Goal: Information Seeking & Learning: Learn about a topic

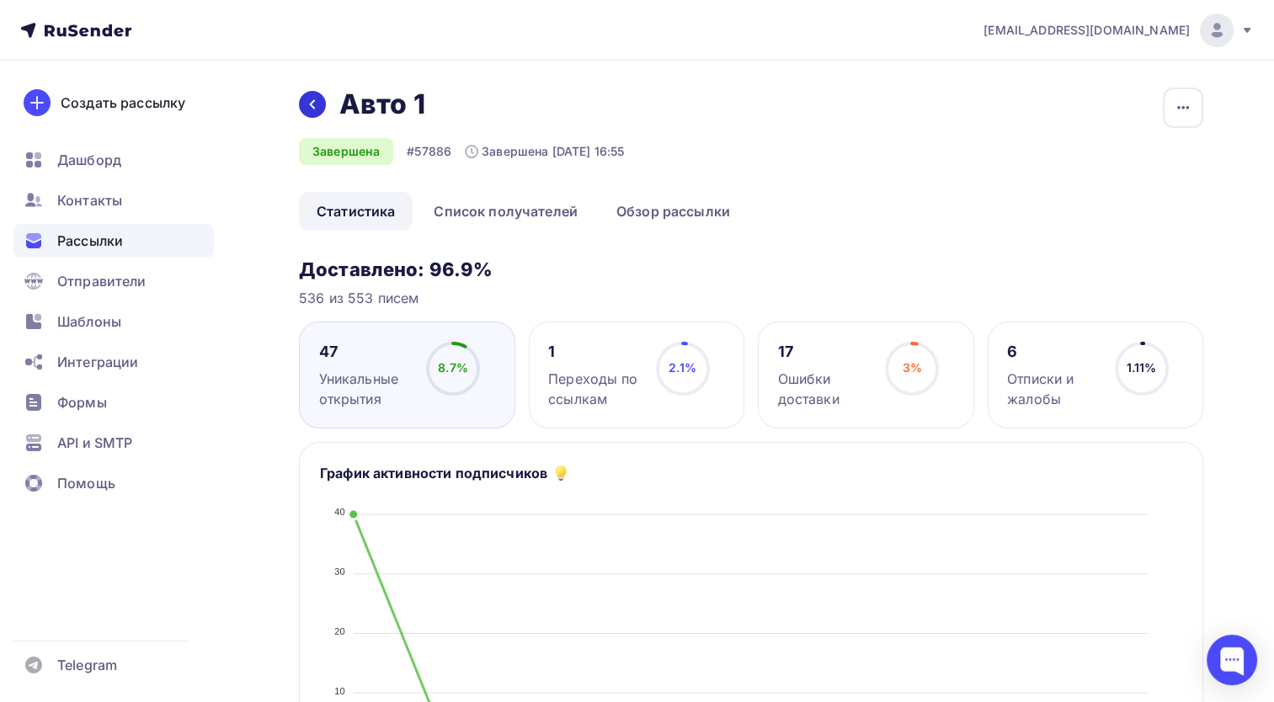
click at [317, 99] on icon at bounding box center [312, 104] width 13 height 13
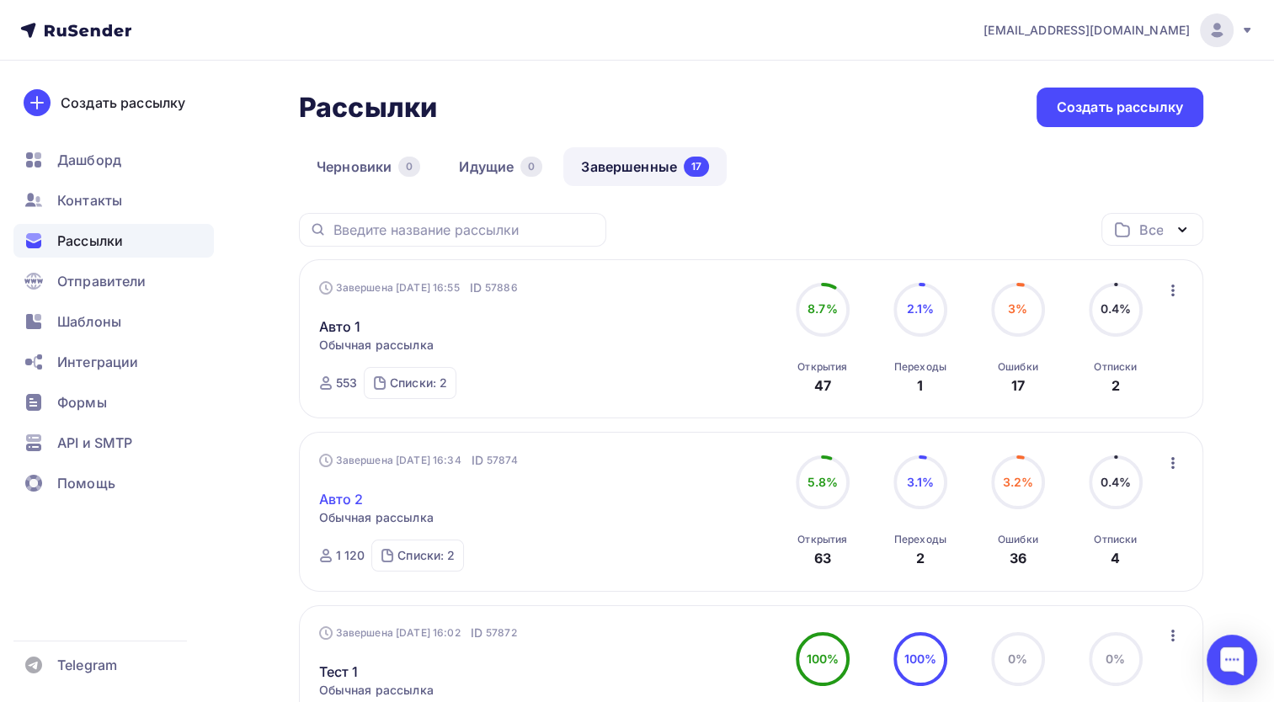
click at [344, 489] on link "Авто 2" at bounding box center [341, 499] width 45 height 20
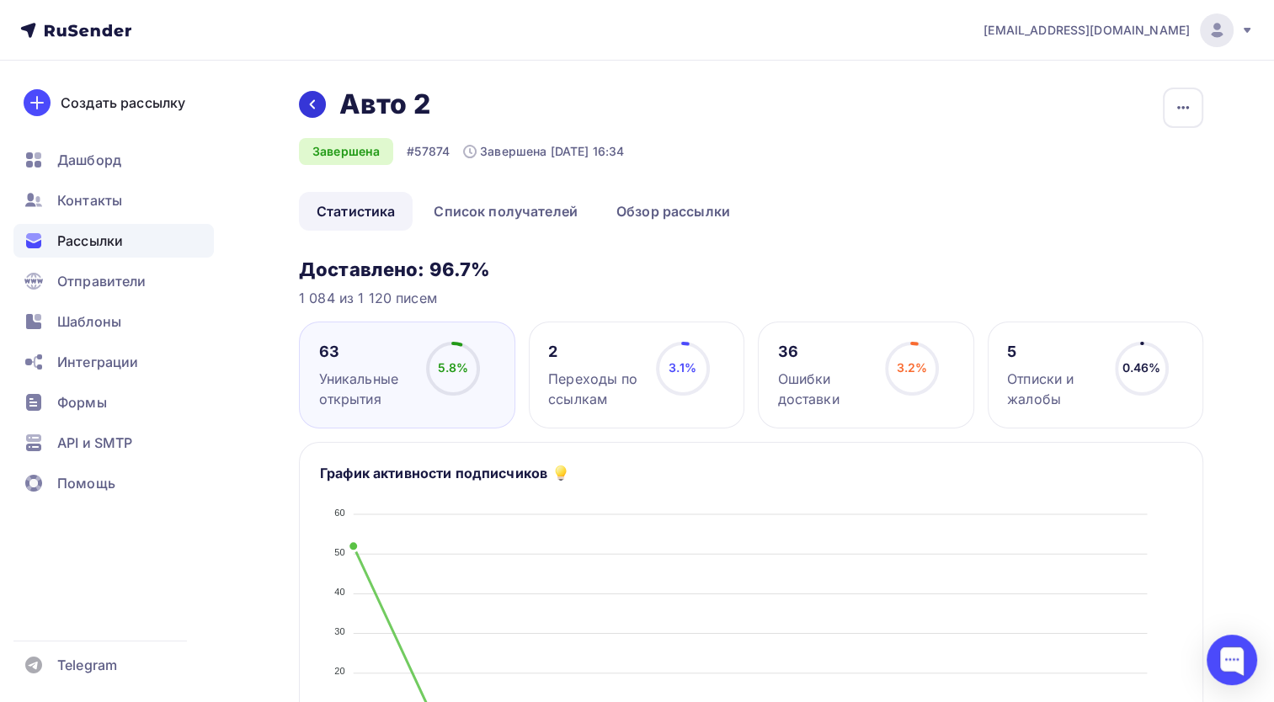
click at [301, 102] on div at bounding box center [312, 104] width 27 height 27
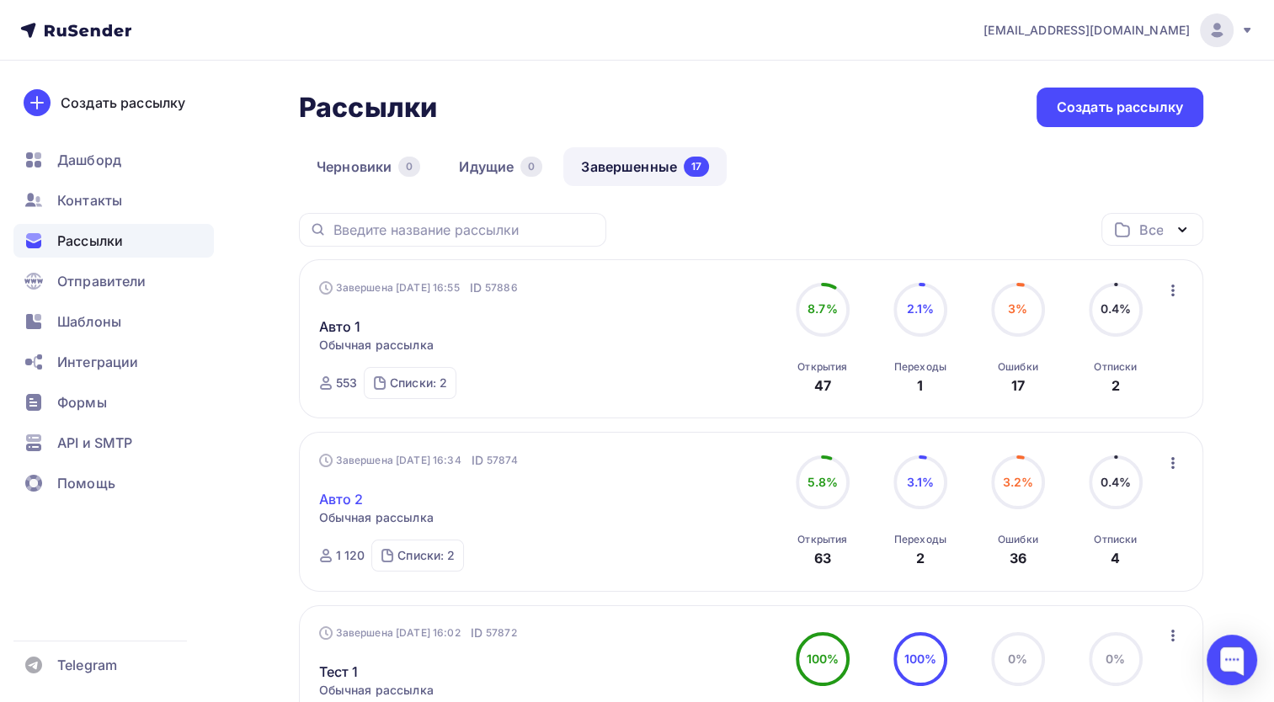
click at [356, 489] on link "Авто 2" at bounding box center [341, 499] width 45 height 20
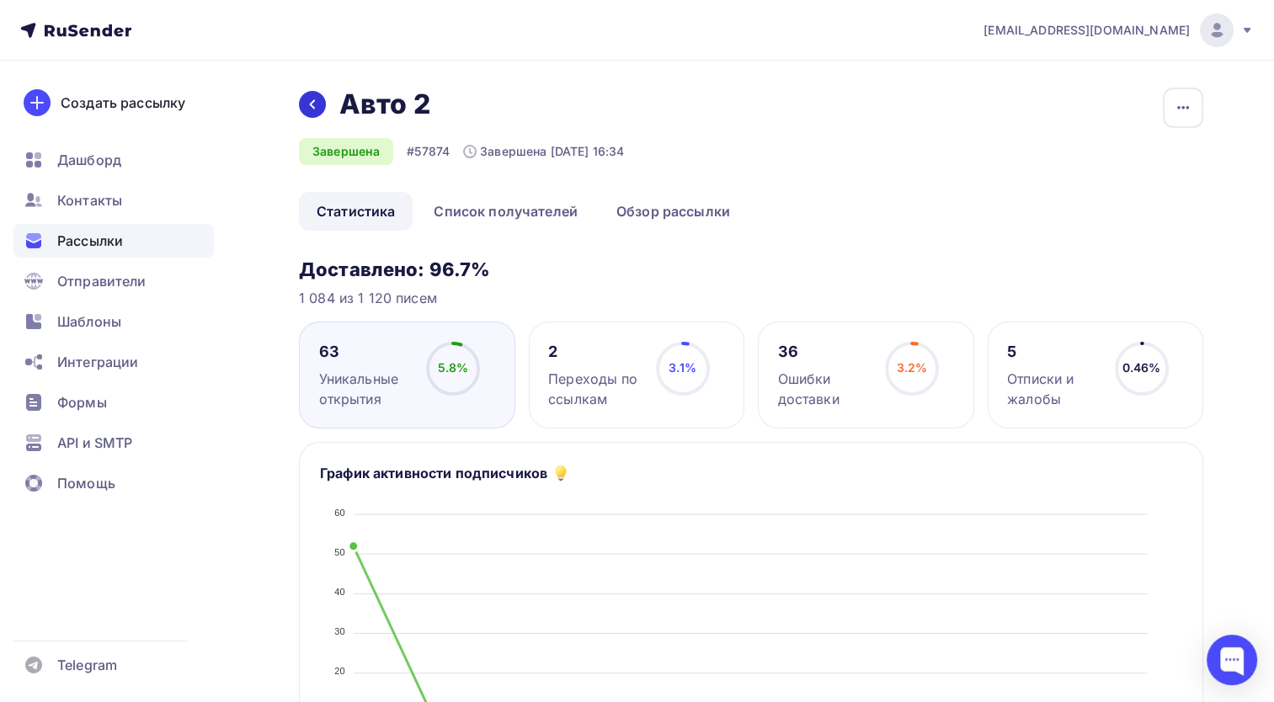
click at [301, 98] on div at bounding box center [312, 104] width 27 height 27
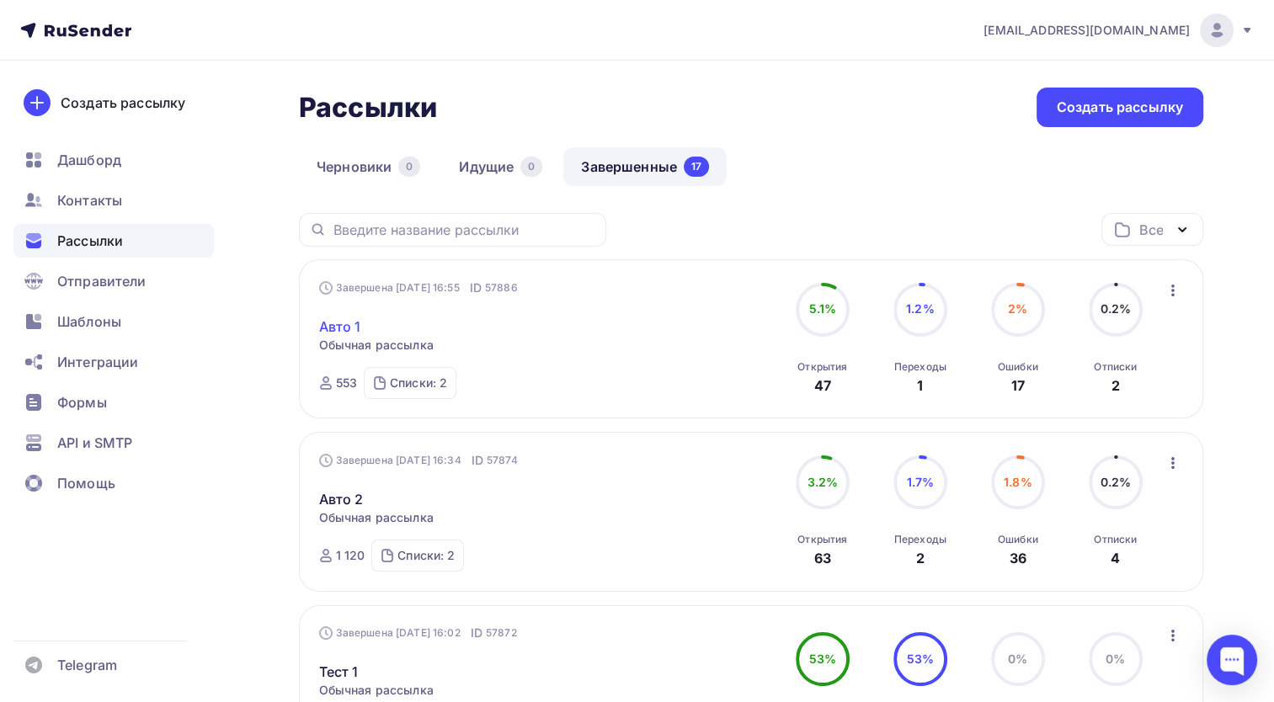
click at [351, 328] on link "Авто 1" at bounding box center [340, 327] width 42 height 20
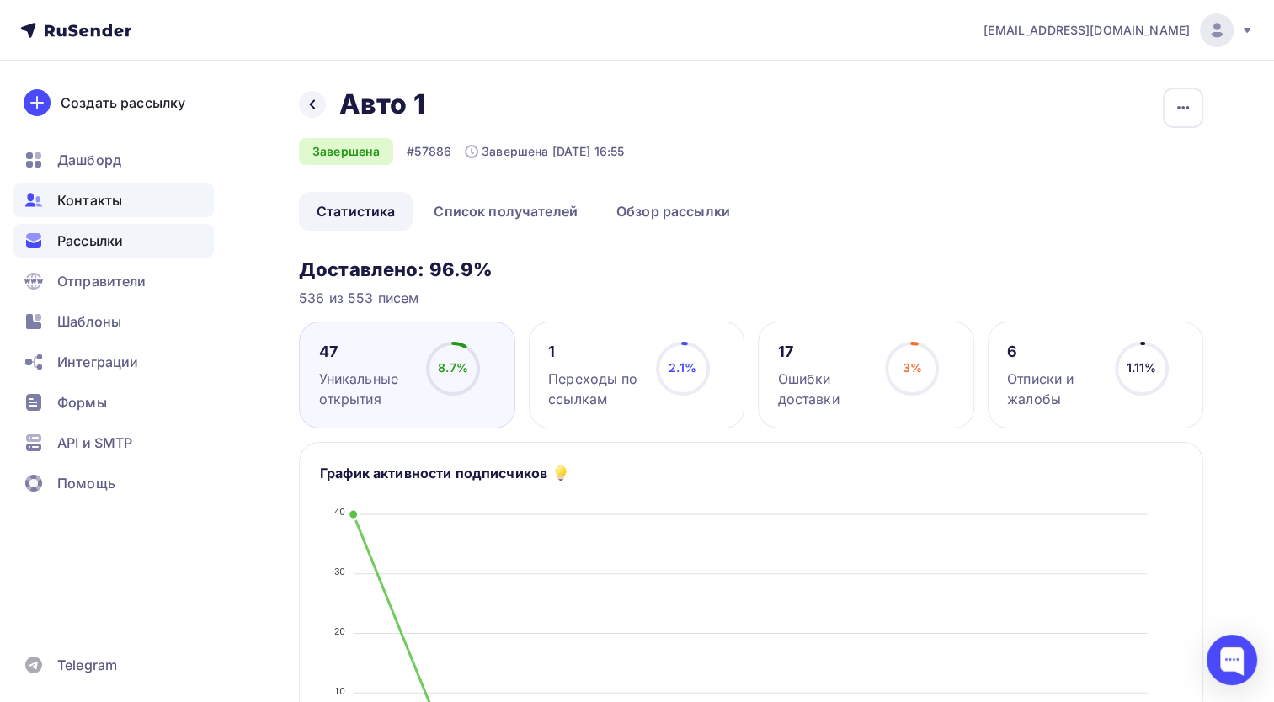
click at [120, 191] on span "Контакты" at bounding box center [89, 200] width 65 height 20
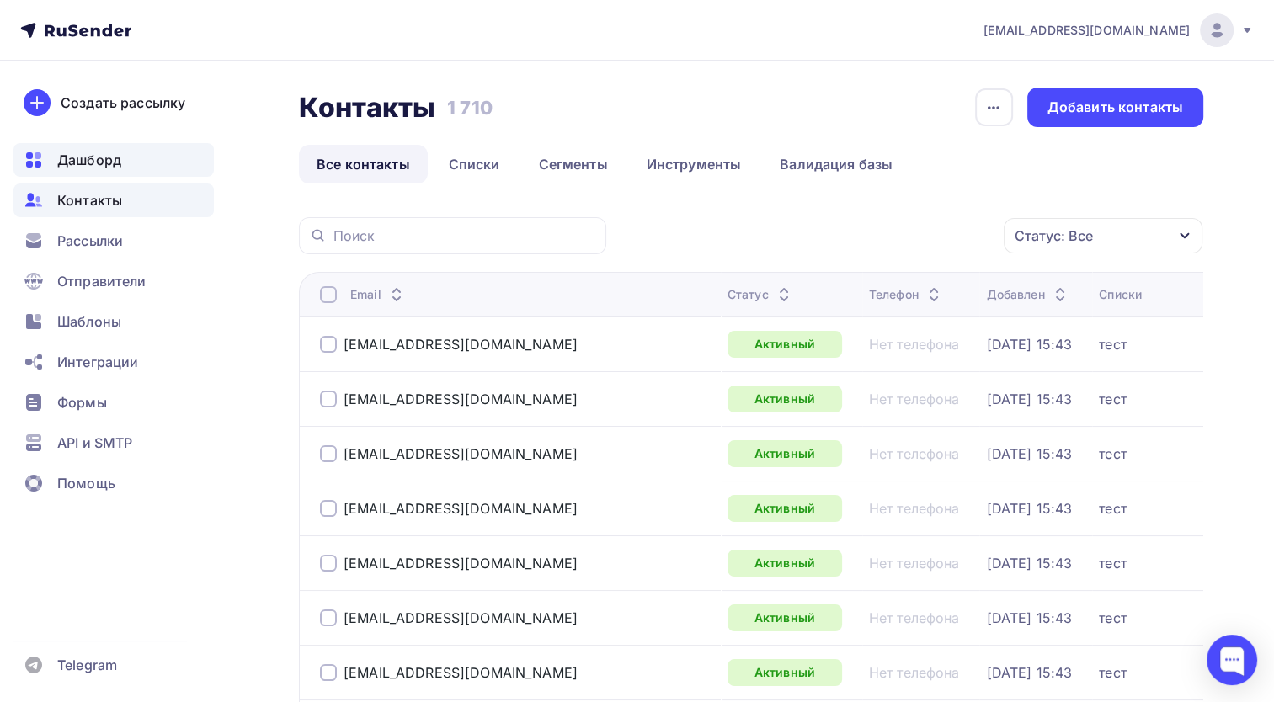
click at [121, 173] on div "Дашборд" at bounding box center [113, 160] width 200 height 34
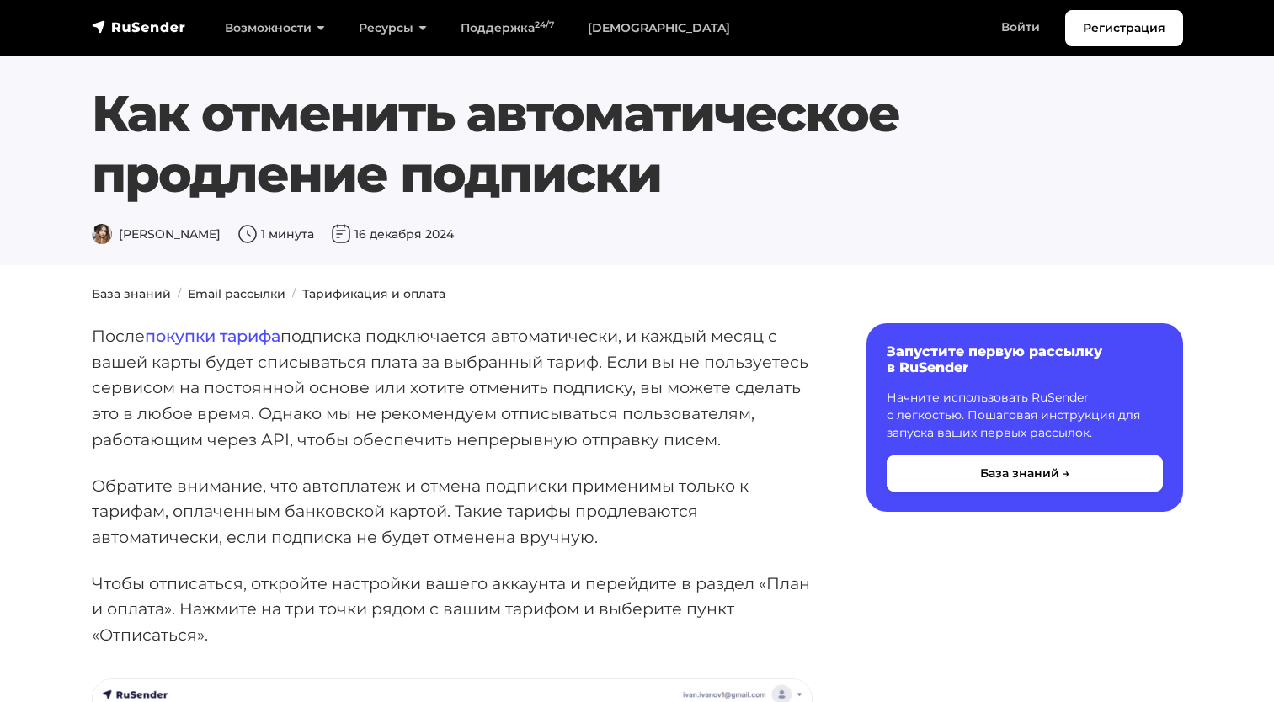
scroll to position [421, 0]
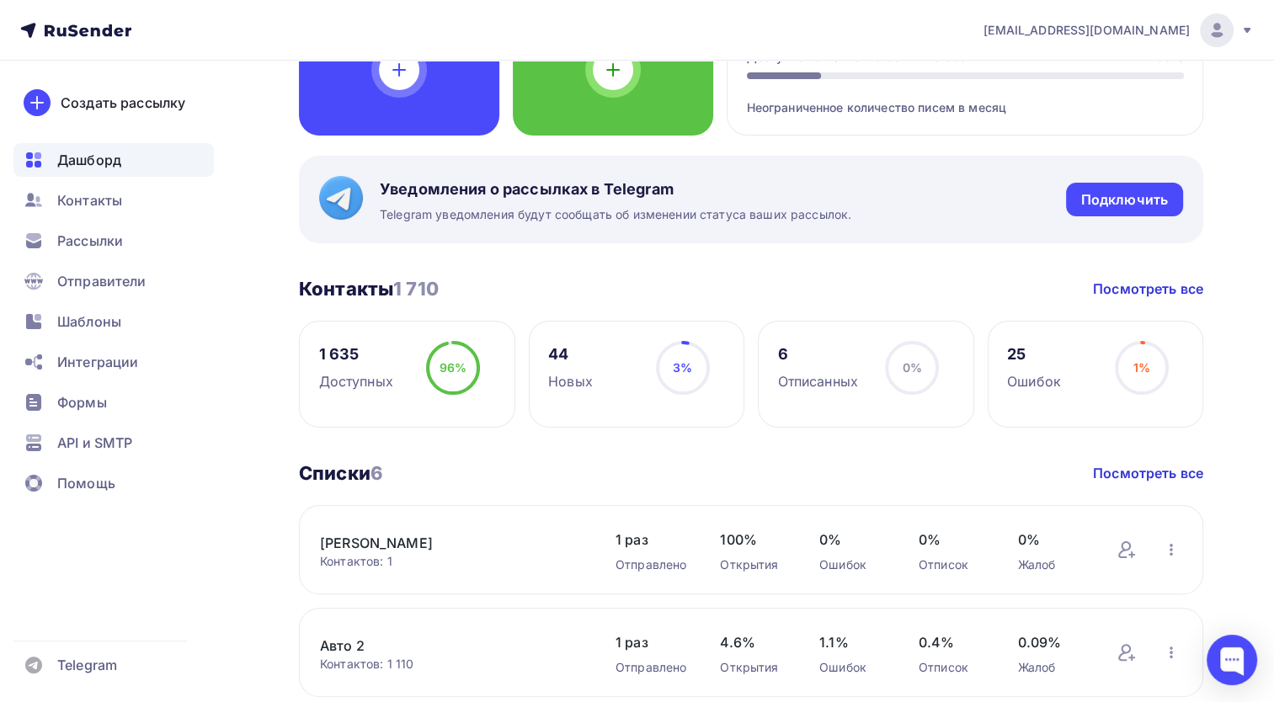
scroll to position [253, 0]
